Goal: Information Seeking & Learning: Check status

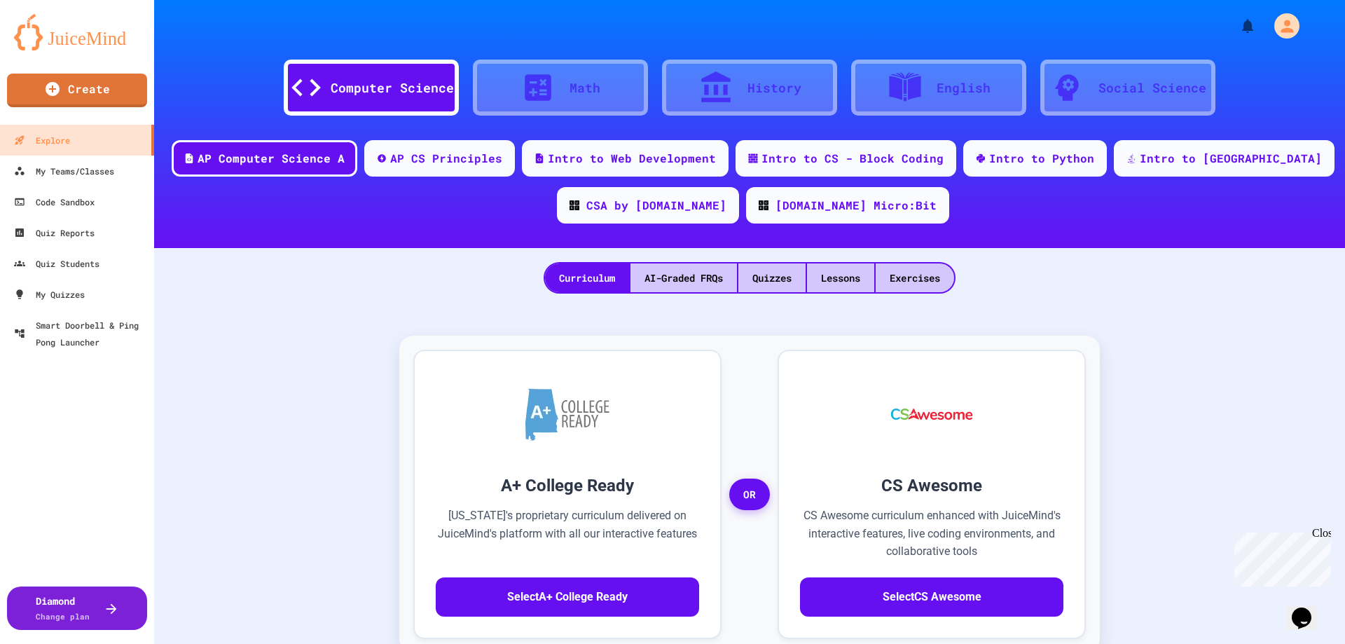
click at [324, 376] on div "A+ College Ready [US_STATE]'s proprietary curriculum delivered on JuiceMind's p…" at bounding box center [749, 623] width 1163 height 631
click at [103, 174] on div "My Teams/Classes" at bounding box center [63, 172] width 103 height 18
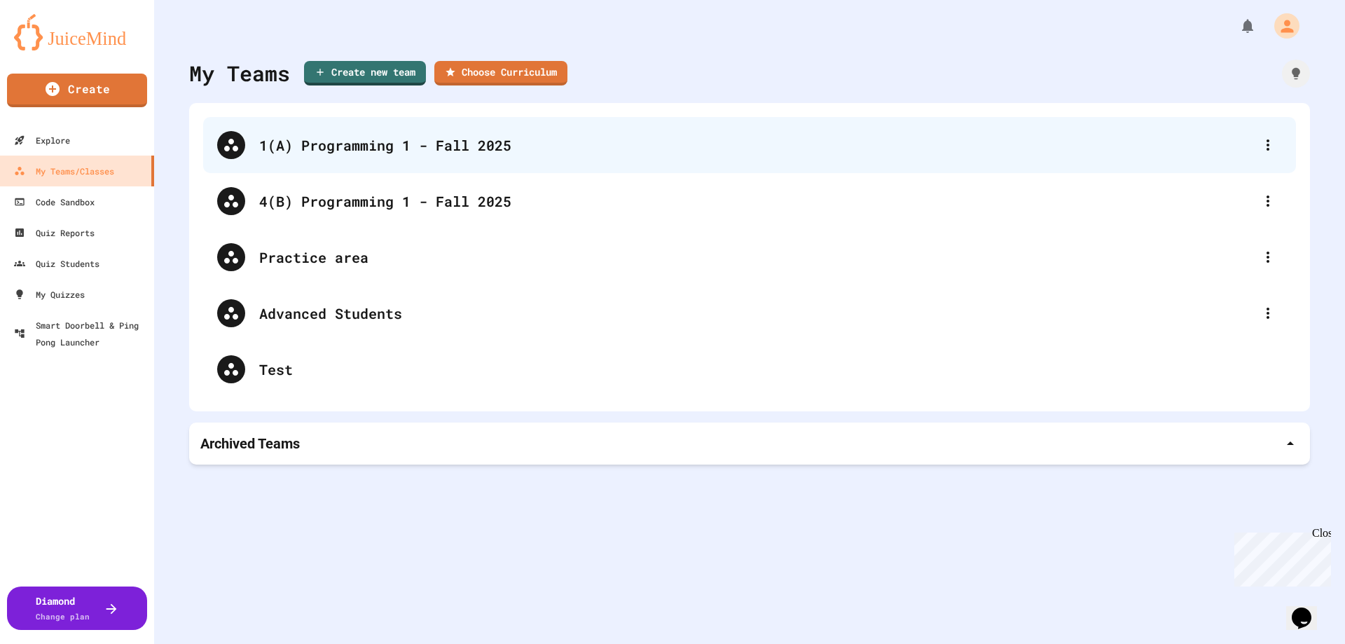
click at [377, 151] on div "1(A) Programming 1 - Fall 2025" at bounding box center [756, 145] width 995 height 21
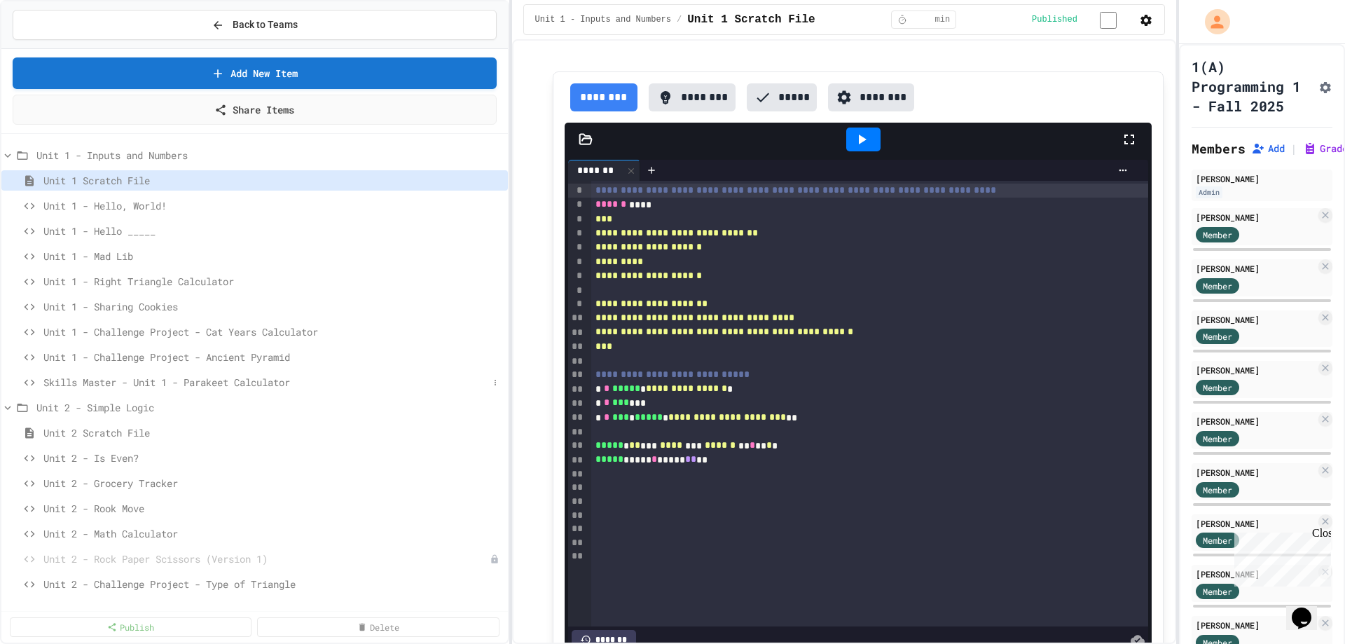
click at [224, 384] on span "Skills Master - Unit 1 - Parakeet Calculator" at bounding box center [265, 382] width 445 height 15
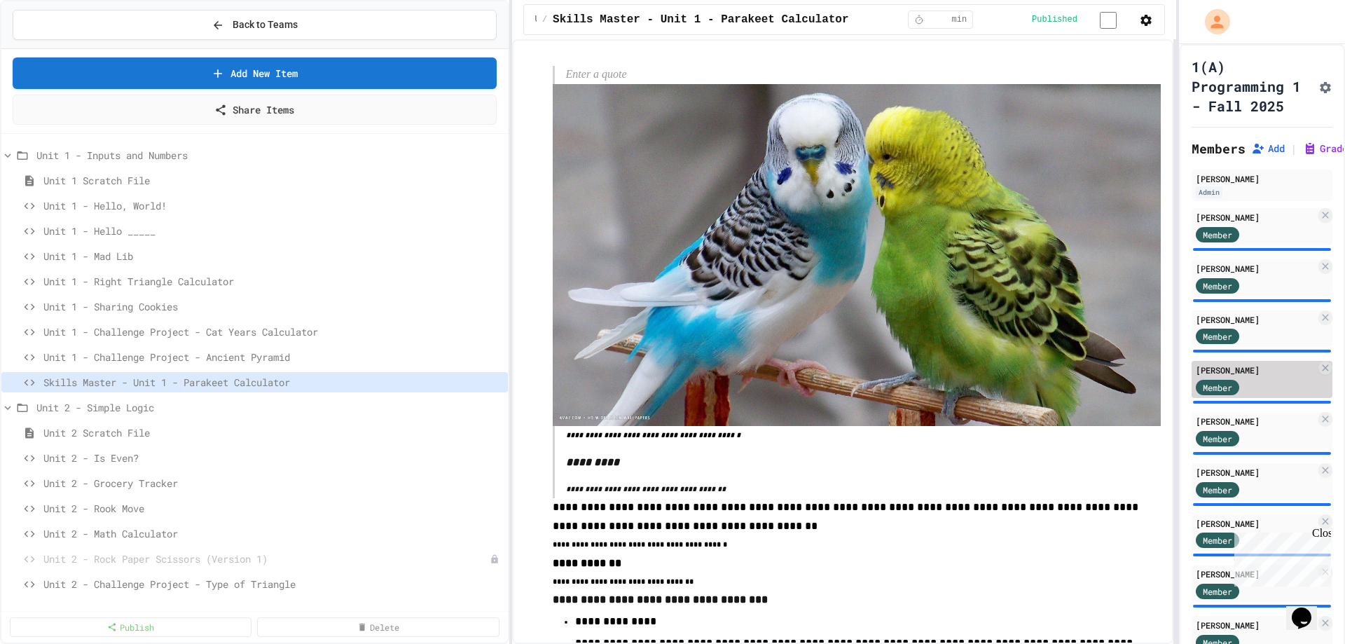
click at [1230, 394] on span "Member" at bounding box center [1217, 387] width 29 height 13
click at [1294, 395] on div "Member" at bounding box center [1256, 387] width 120 height 18
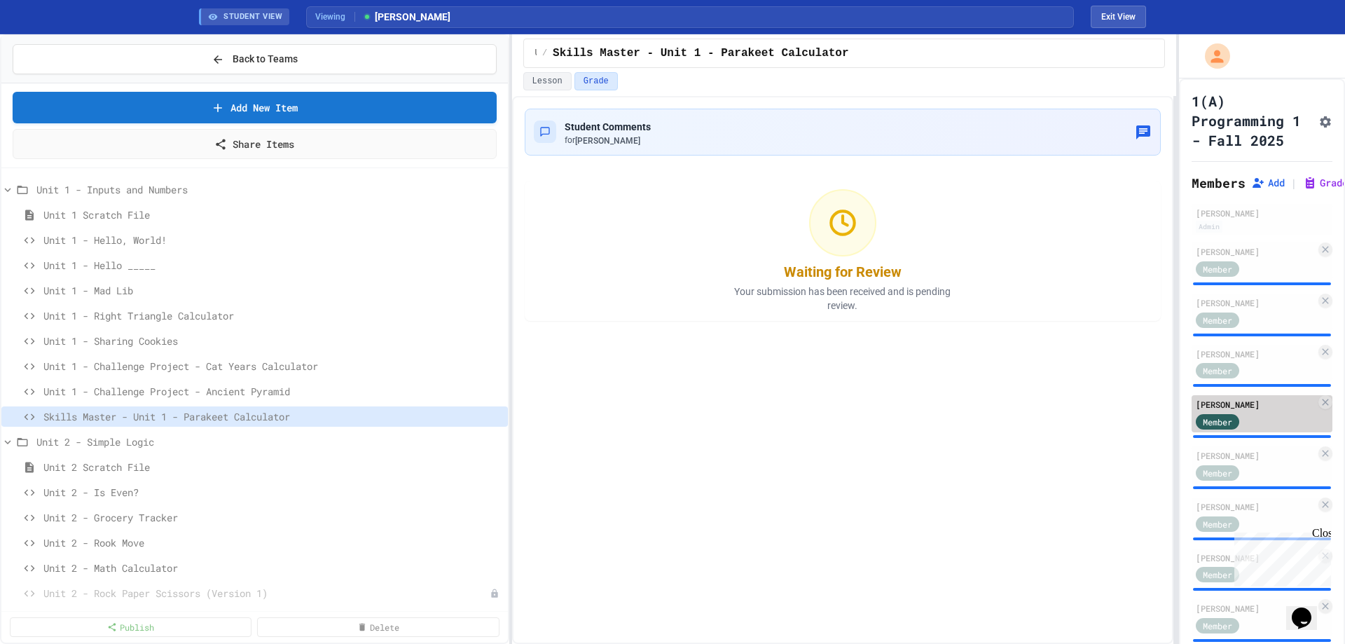
click at [1257, 430] on div "Member" at bounding box center [1231, 421] width 70 height 18
click at [1268, 430] on div "Member" at bounding box center [1256, 421] width 120 height 18
click at [548, 78] on button "Lesson" at bounding box center [547, 81] width 48 height 18
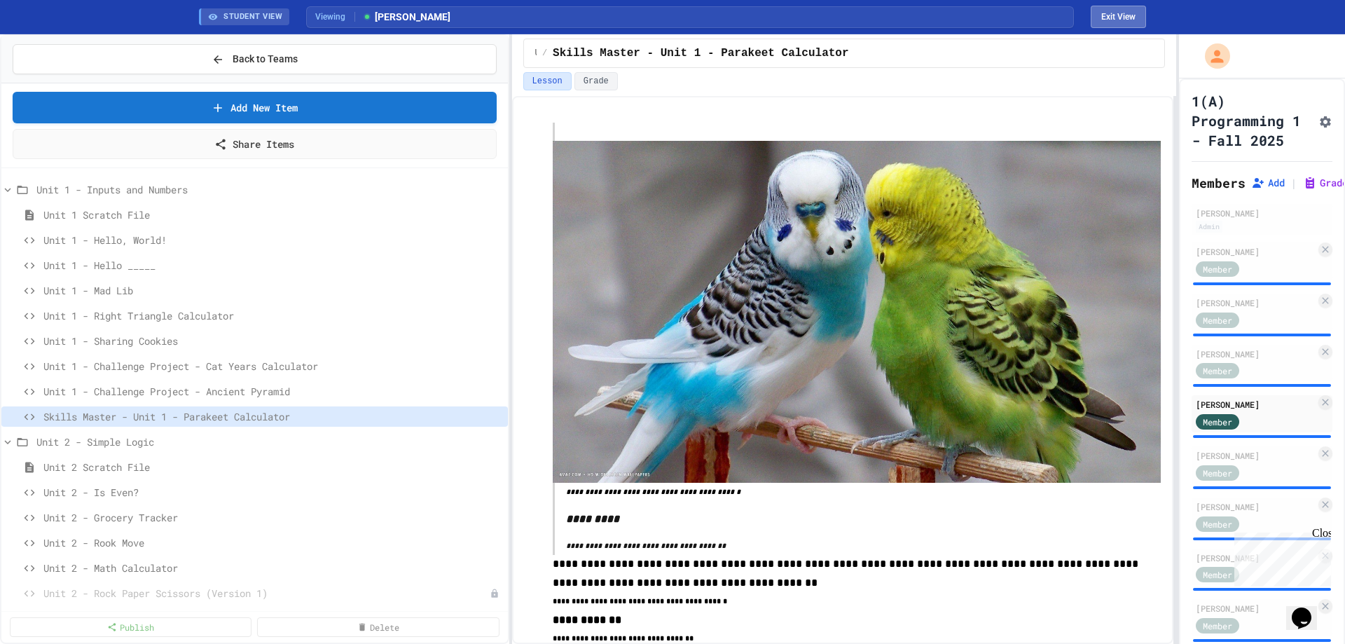
click at [1120, 16] on button "Exit View" at bounding box center [1118, 17] width 55 height 22
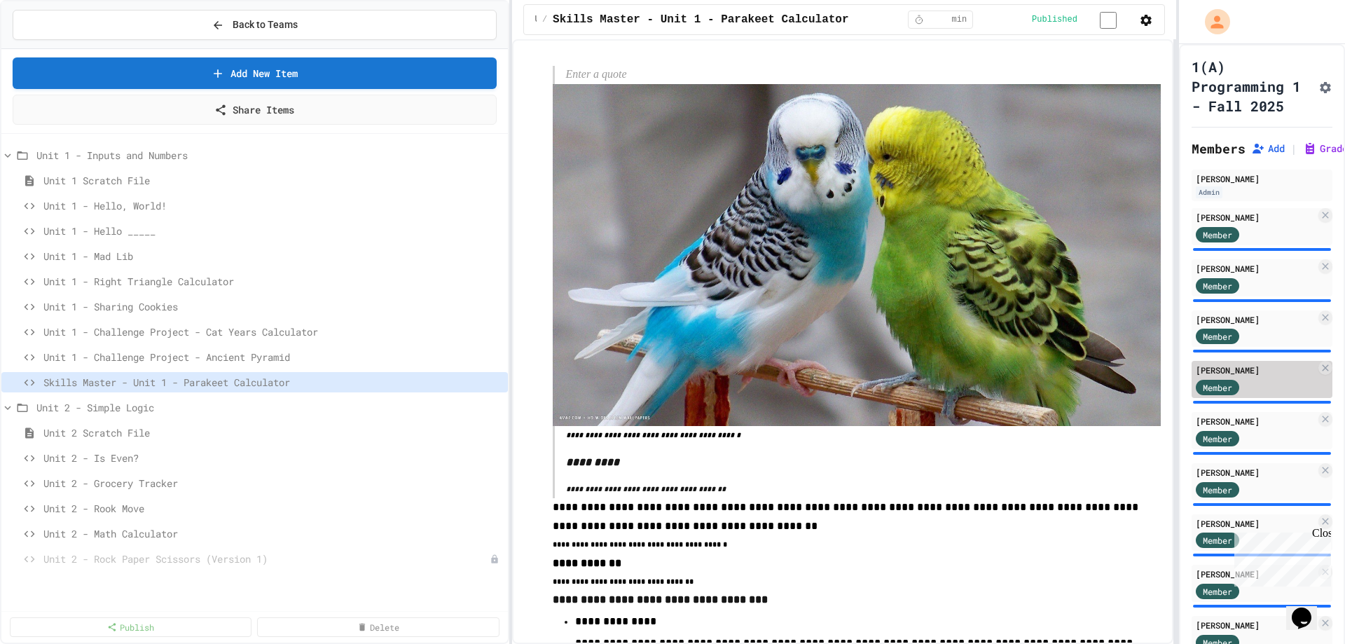
click at [1252, 376] on div "[PERSON_NAME]" at bounding box center [1256, 370] width 120 height 13
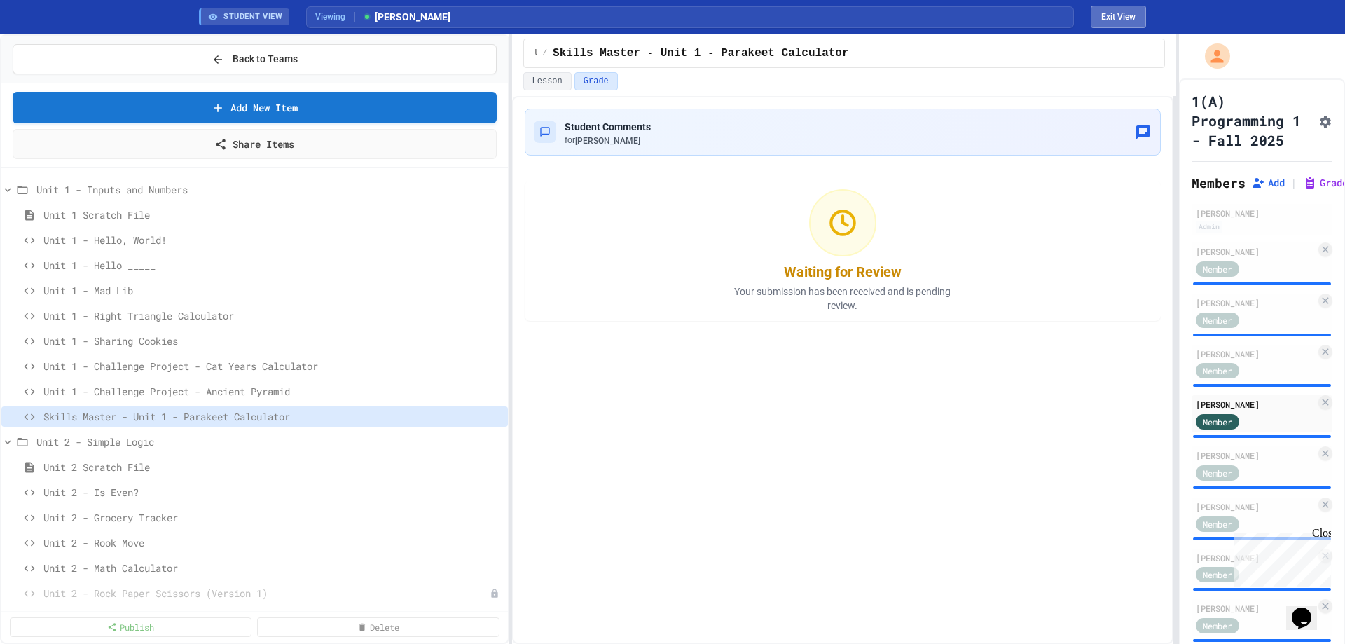
click at [1110, 14] on button "Exit View" at bounding box center [1118, 17] width 55 height 22
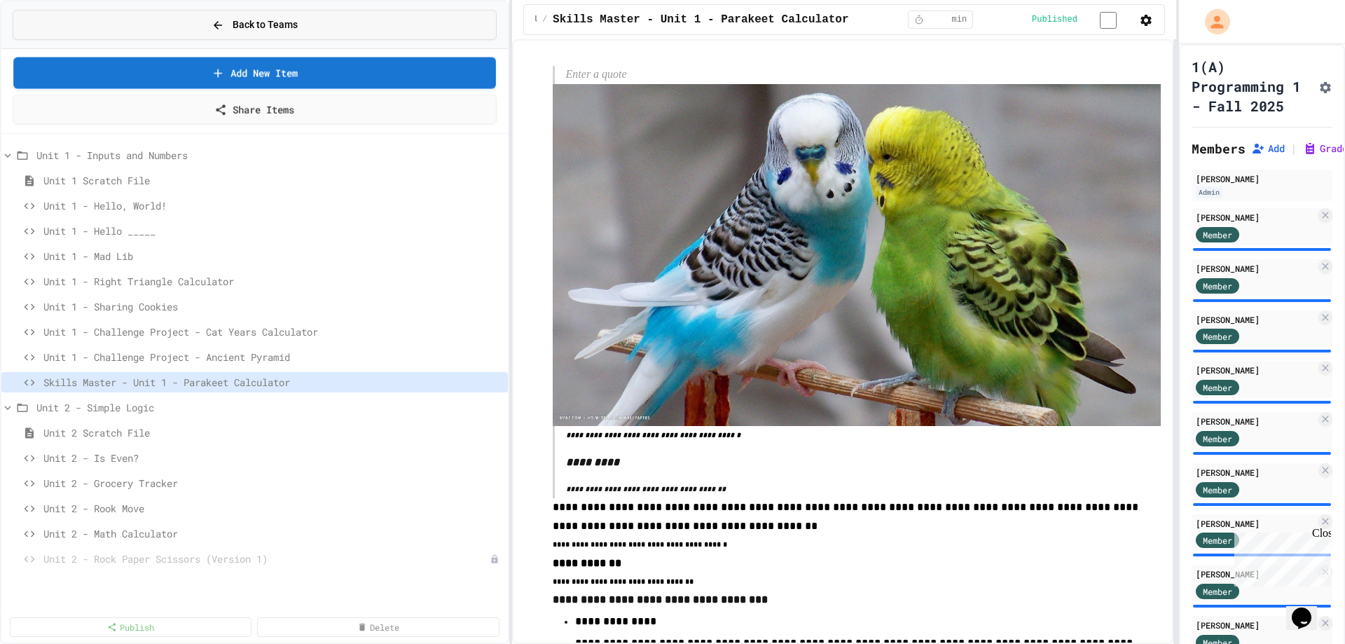
click at [318, 27] on button "Back to Teams" at bounding box center [255, 25] width 484 height 30
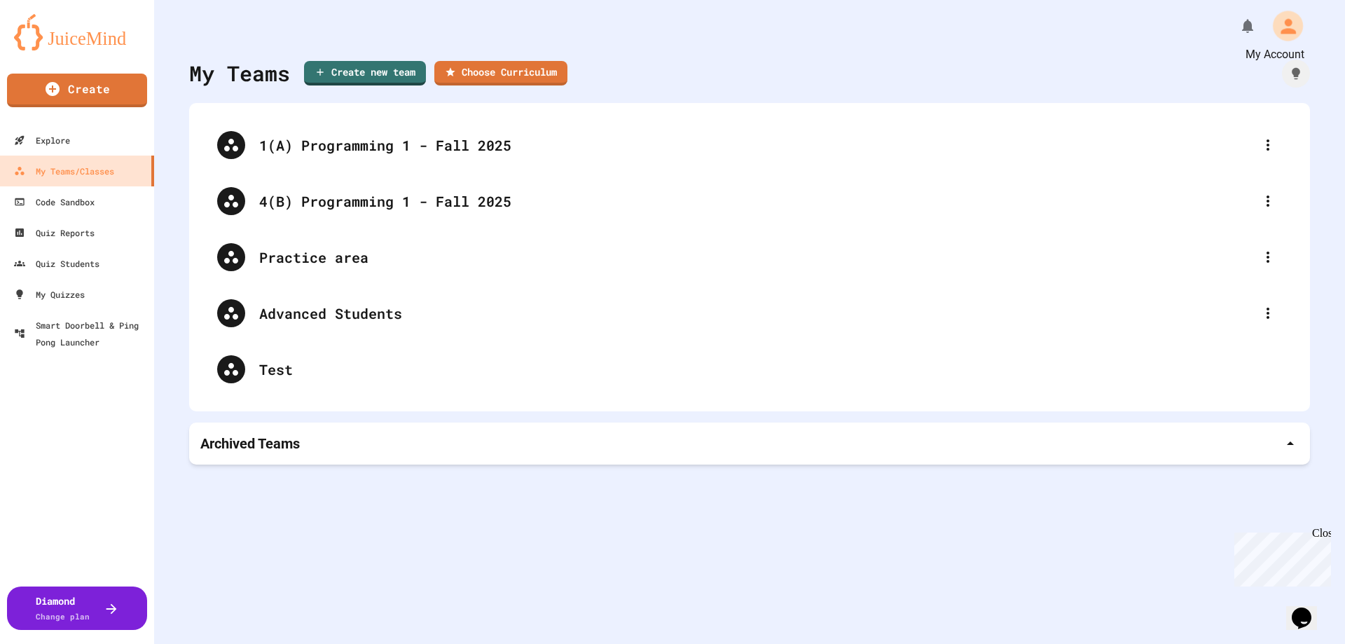
click at [1289, 25] on div "My Account" at bounding box center [1288, 26] width 30 height 30
drag, startPoint x: 945, startPoint y: 56, endPoint x: 938, endPoint y: 56, distance: 7.7
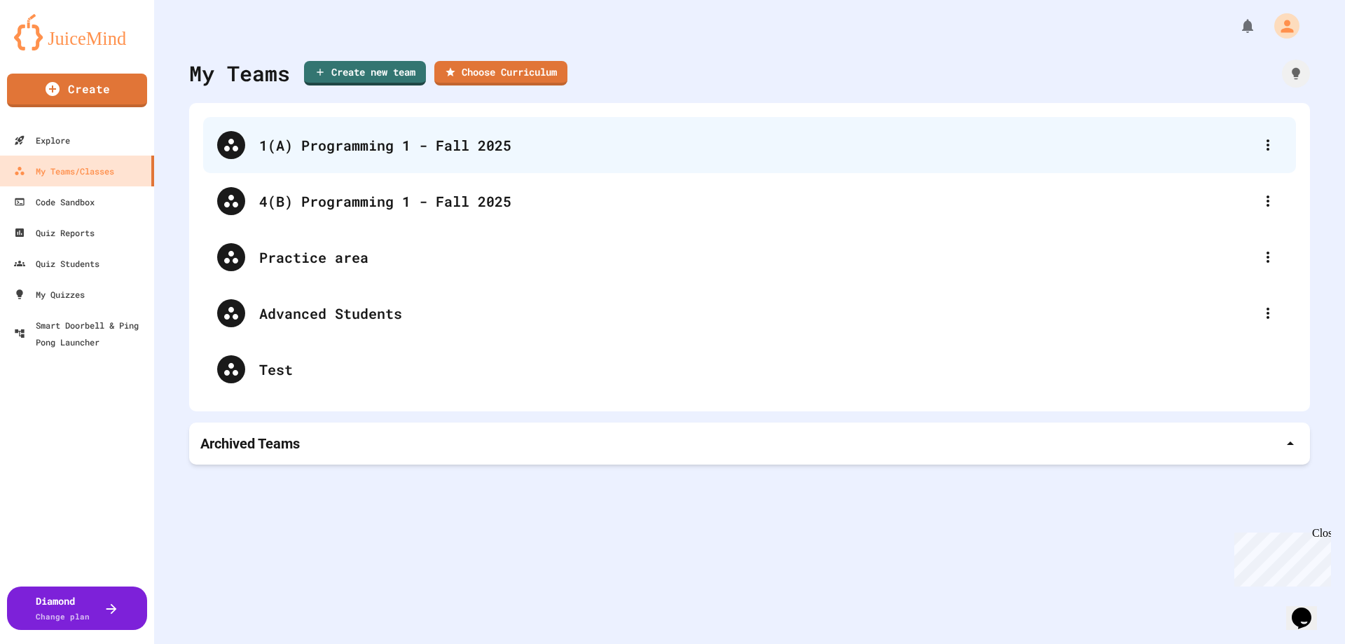
click at [345, 146] on div "1(A) Programming 1 - Fall 2025" at bounding box center [756, 145] width 995 height 21
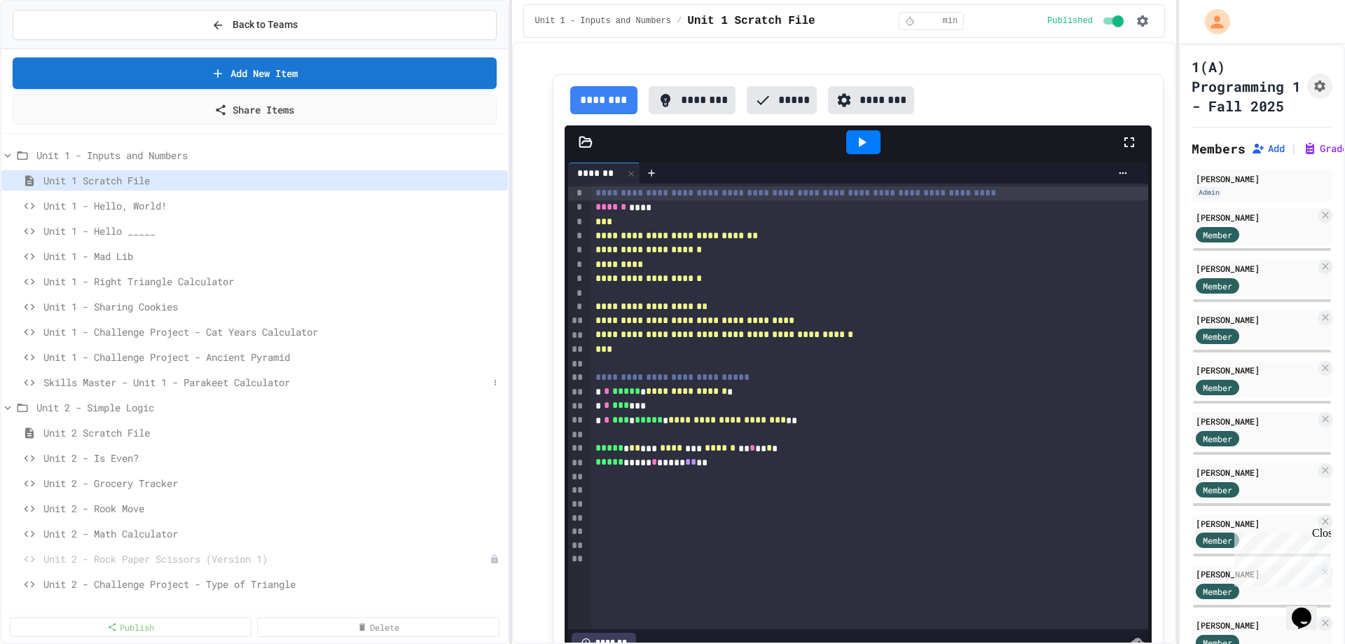
click at [170, 376] on span "Skills Master - Unit 1 - Parakeet Calculator" at bounding box center [265, 382] width 445 height 15
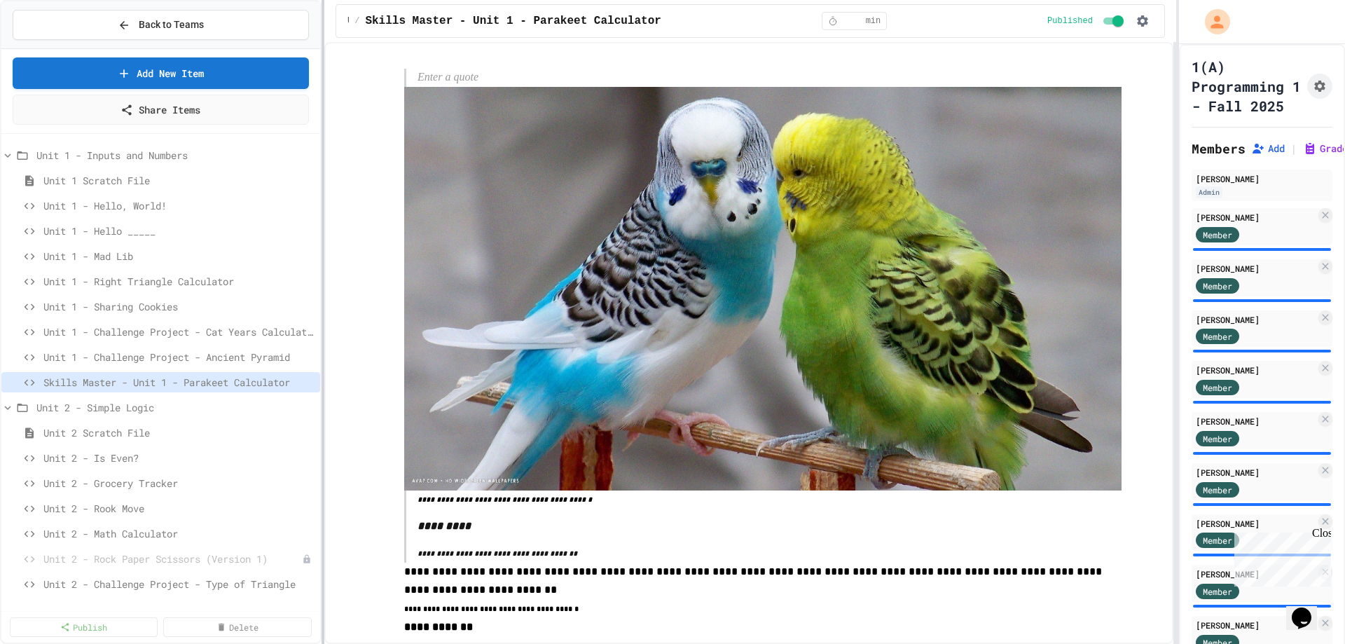
click at [320, 418] on div "**********" at bounding box center [672, 322] width 1345 height 644
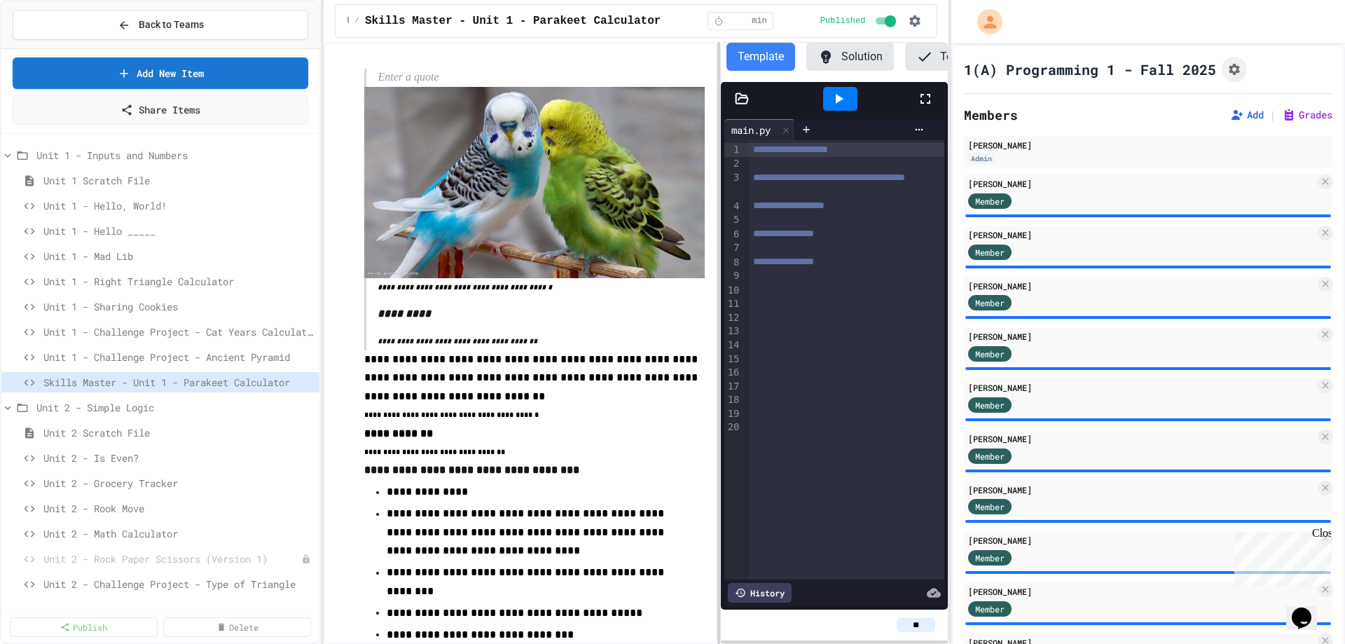
click at [971, 441] on div "**********" at bounding box center [672, 322] width 1345 height 644
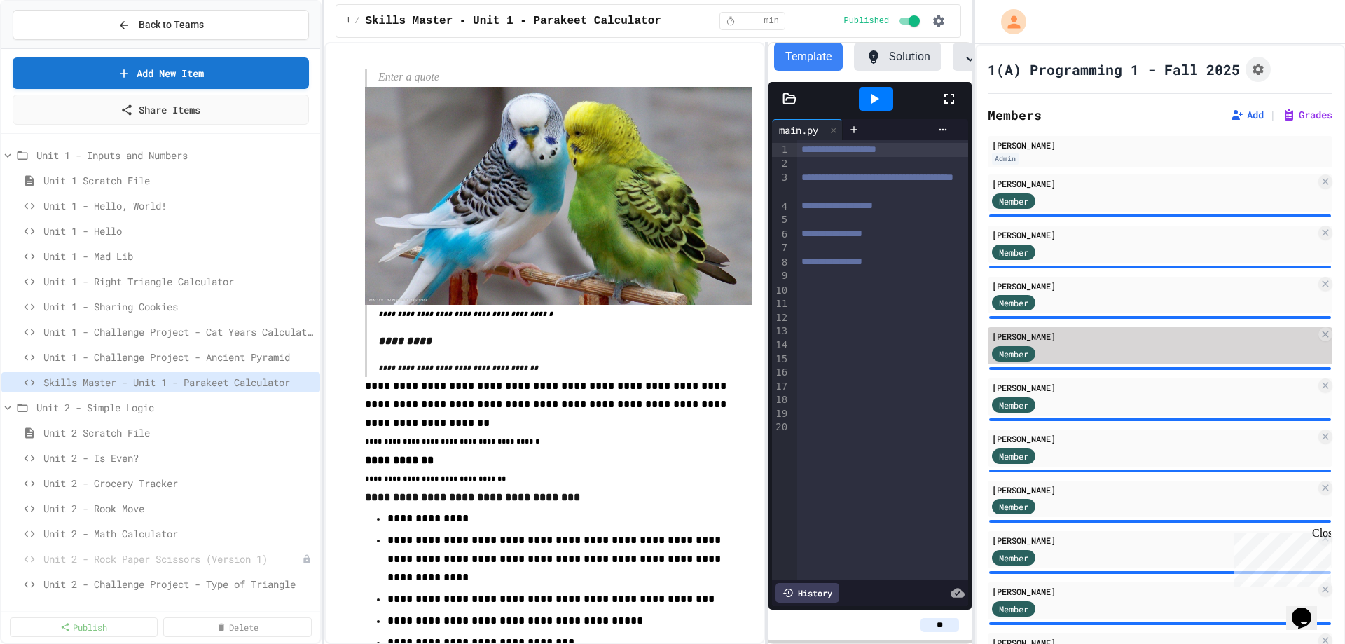
click at [1066, 340] on div "[PERSON_NAME]" at bounding box center [1154, 336] width 324 height 13
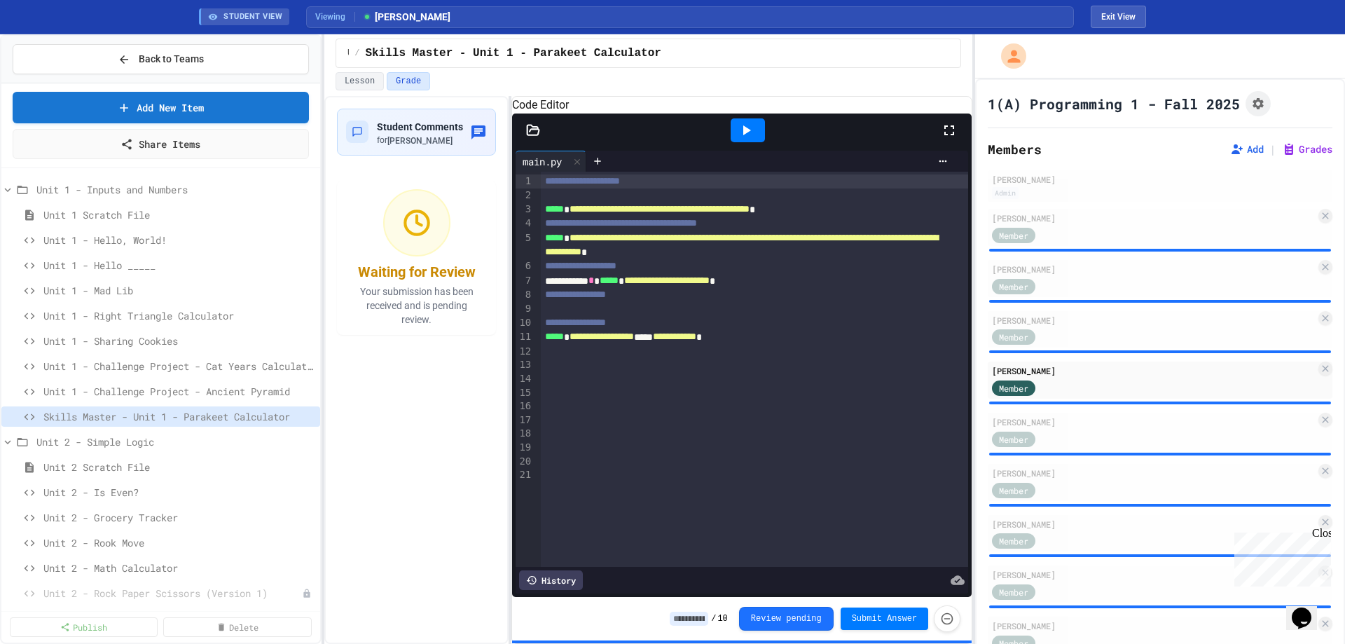
click at [507, 412] on div "**********" at bounding box center [648, 370] width 648 height 548
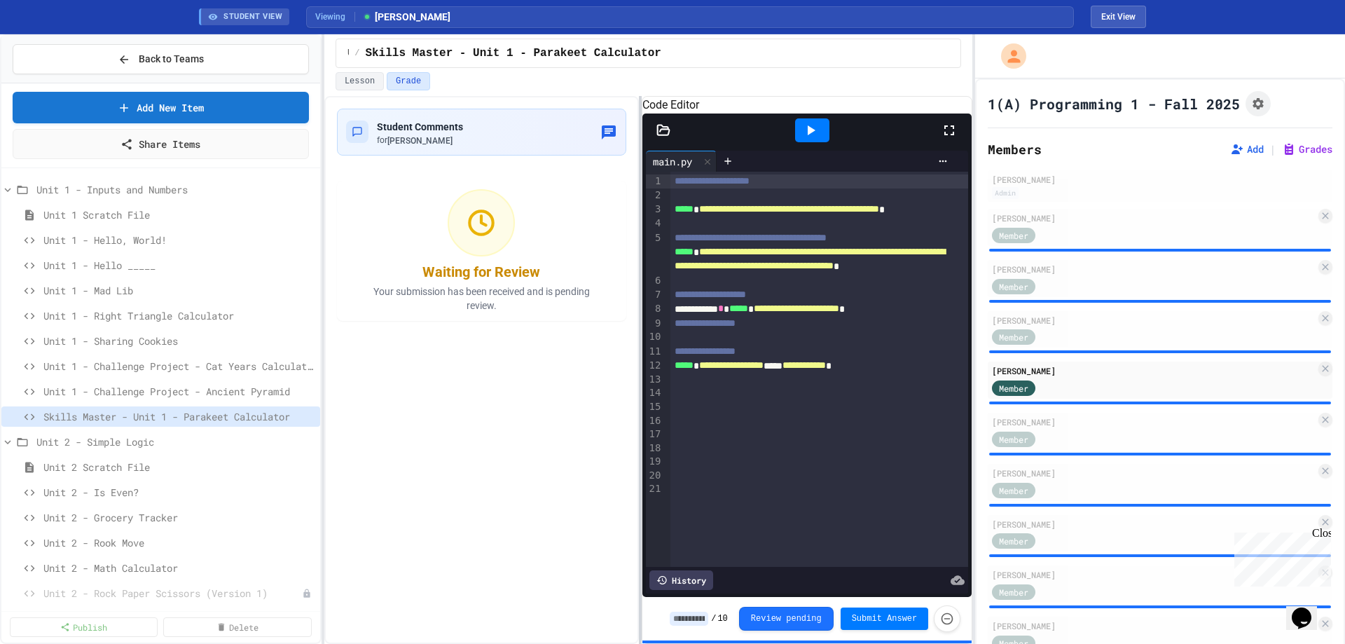
click at [640, 453] on div at bounding box center [640, 370] width 3 height 548
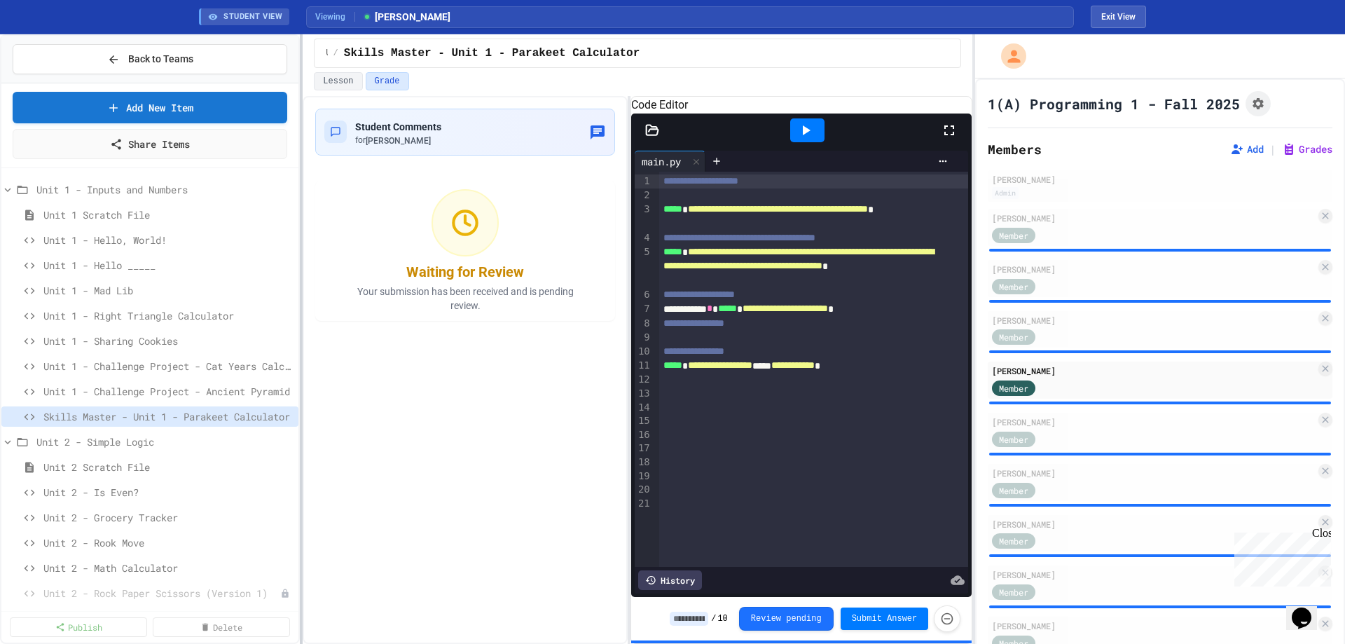
click at [303, 465] on div at bounding box center [301, 339] width 3 height 610
